Goal: Check status

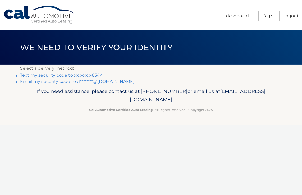
click at [65, 76] on link "Text my security code to xxx-xxx-6544" at bounding box center [61, 75] width 83 height 5
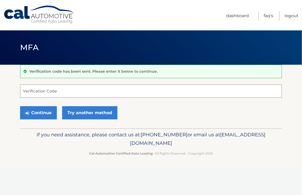
click at [46, 89] on input "Verification Code" at bounding box center [151, 91] width 262 height 13
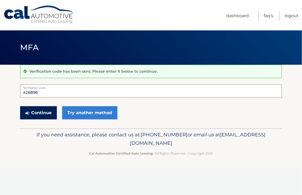
type input "426896"
click at [41, 111] on button "Continue" at bounding box center [38, 112] width 37 height 13
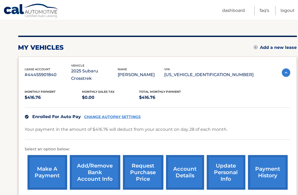
scroll to position [79, 0]
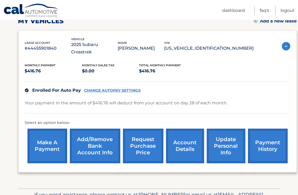
click at [265, 135] on link "payment history" at bounding box center [268, 146] width 40 height 35
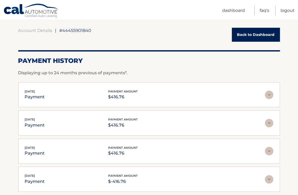
scroll to position [53, 0]
